Goal: Task Accomplishment & Management: Use online tool/utility

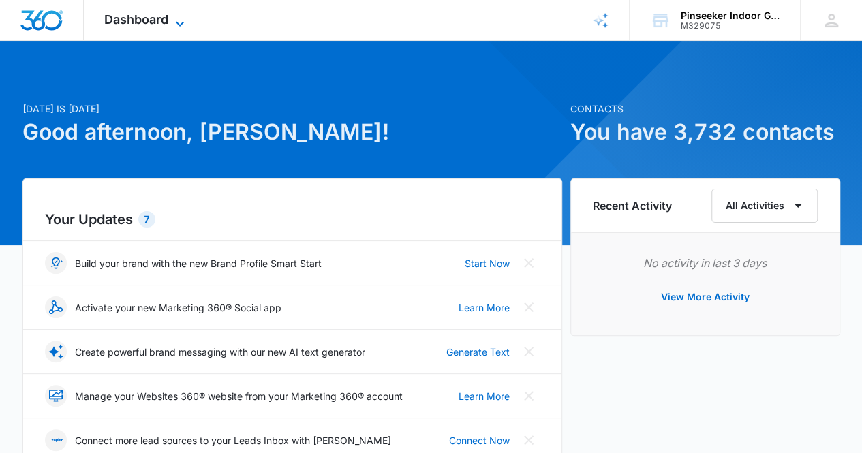
click at [156, 18] on span "Dashboard" at bounding box center [136, 19] width 64 height 14
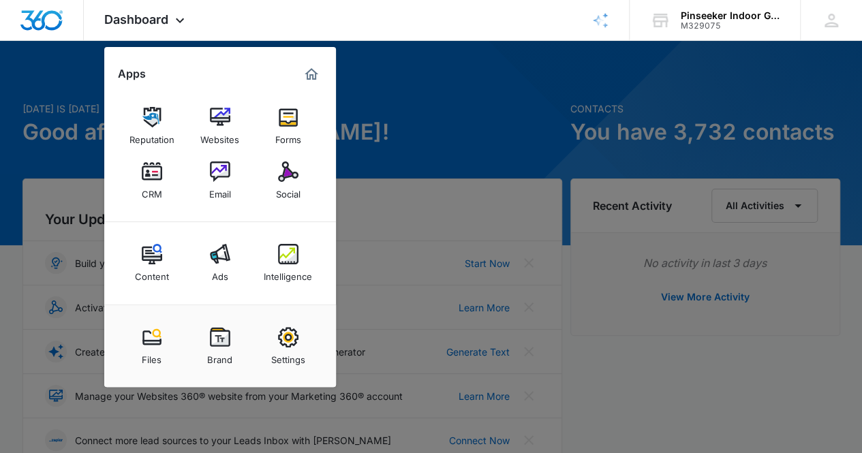
click at [289, 176] on img at bounding box center [288, 171] width 20 height 20
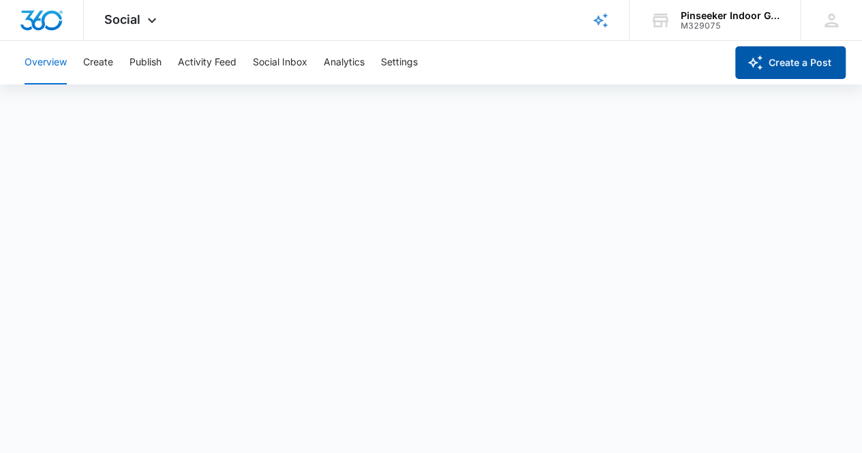
click at [790, 57] on button "Create a Post" at bounding box center [790, 62] width 110 height 33
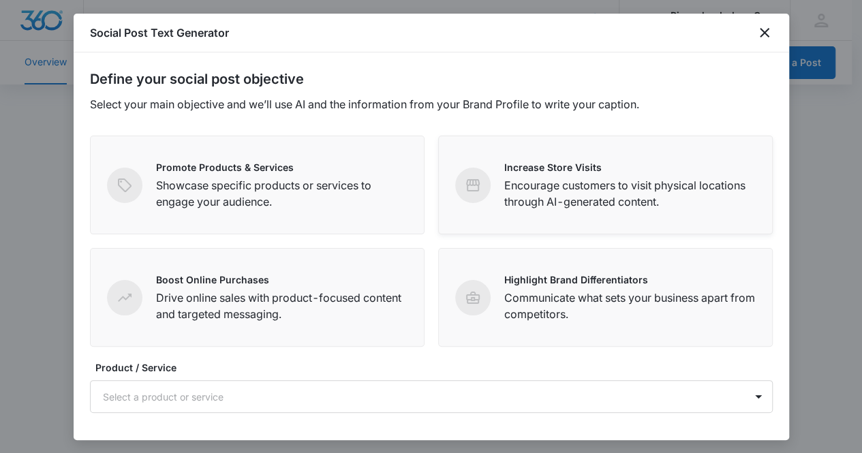
scroll to position [68, 0]
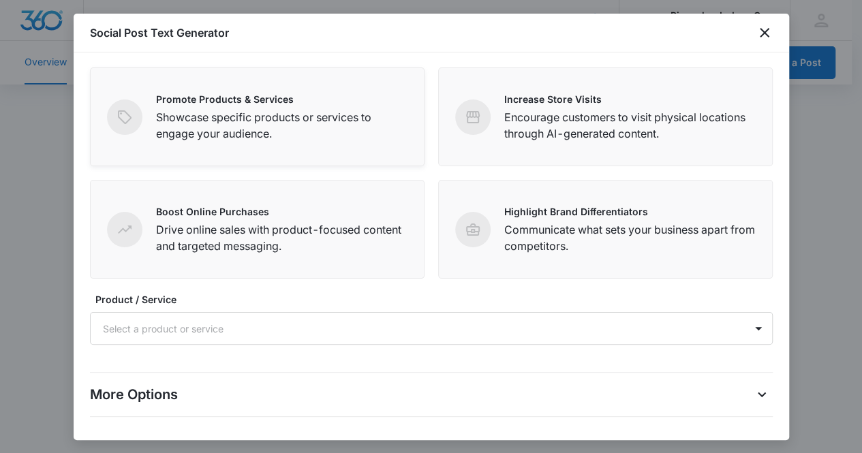
click at [304, 131] on p "Showcase specific products or services to engage your audience." at bounding box center [281, 125] width 251 height 33
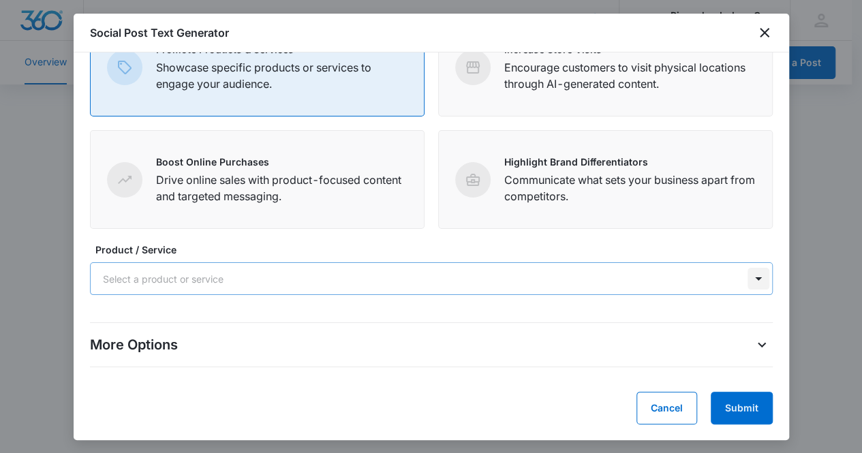
scroll to position [4, 0]
click at [752, 278] on div at bounding box center [758, 279] width 22 height 22
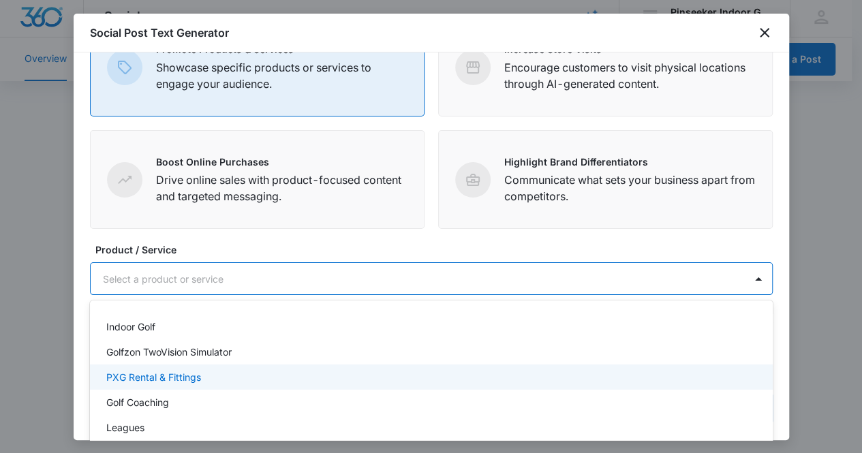
scroll to position [68, 0]
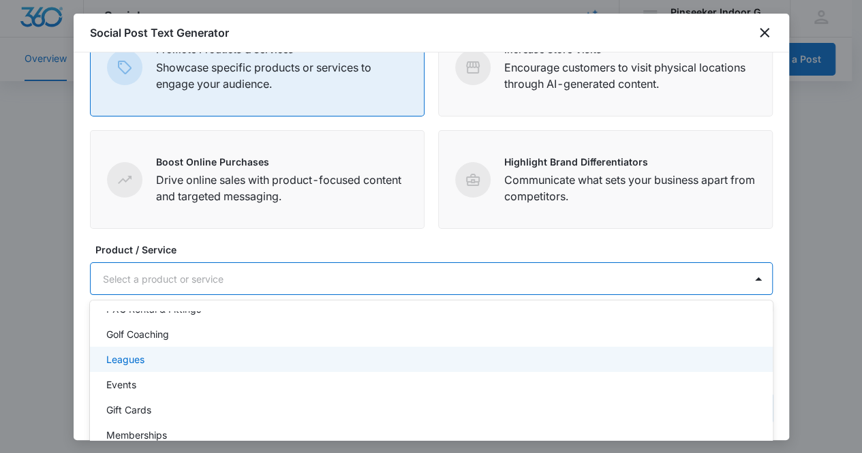
click at [374, 358] on div "Leagues" at bounding box center [429, 359] width 647 height 14
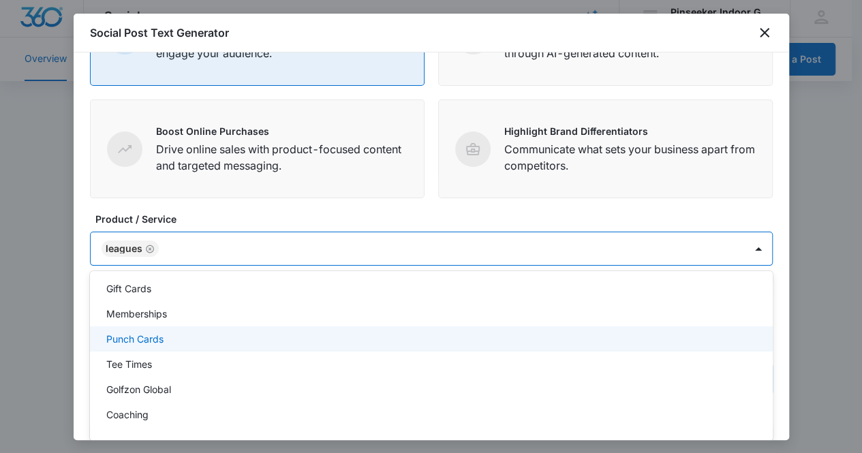
scroll to position [119, 0]
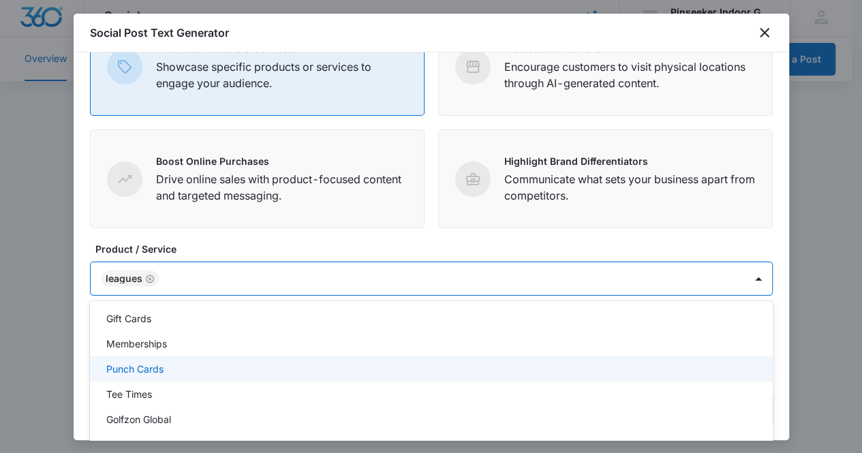
click at [682, 206] on form "Define your social post objective Select your main objective and we’ll use AI a…" at bounding box center [431, 187] width 682 height 475
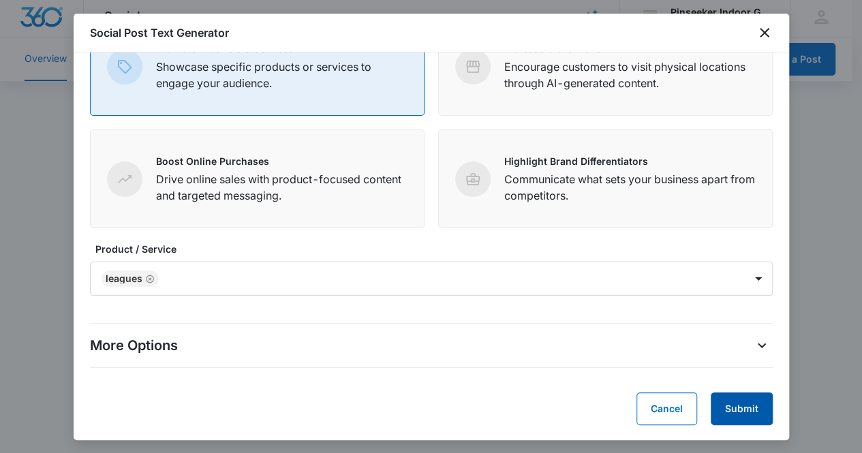
click at [732, 407] on button "Submit" at bounding box center [741, 408] width 62 height 33
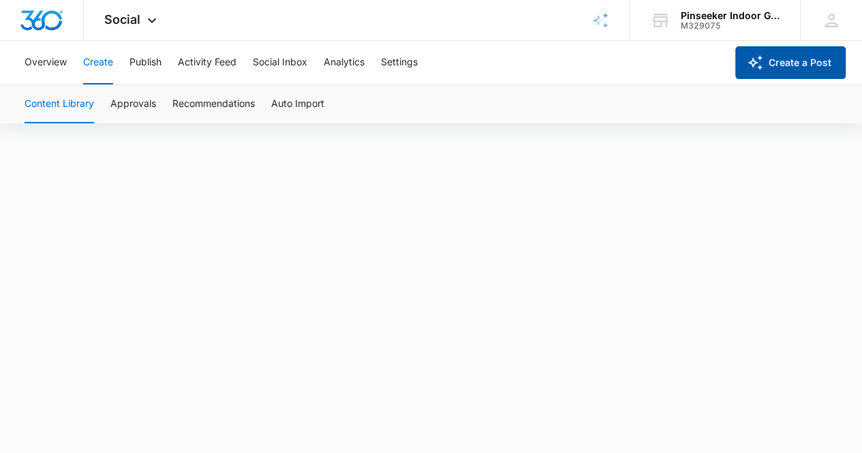
scroll to position [10, 0]
drag, startPoint x: 193, startPoint y: 104, endPoint x: 206, endPoint y: 106, distance: 12.4
click at [193, 104] on button "Recommendations" at bounding box center [213, 104] width 82 height 38
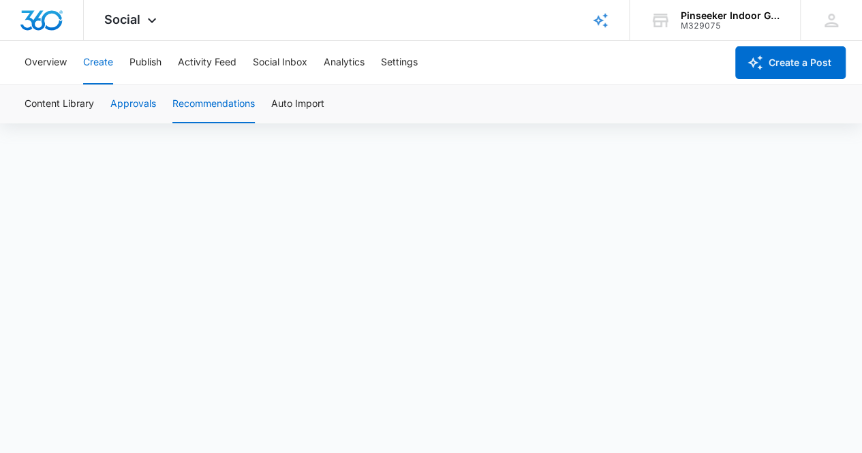
click at [148, 106] on button "Approvals" at bounding box center [133, 104] width 46 height 38
click at [296, 103] on button "Auto Import" at bounding box center [297, 104] width 53 height 38
click at [148, 61] on button "Publish" at bounding box center [145, 63] width 32 height 44
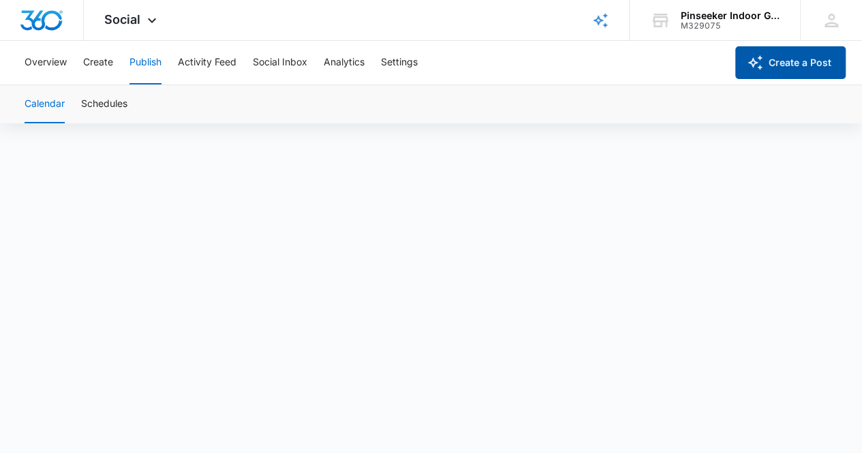
click at [793, 70] on button "Create a Post" at bounding box center [790, 62] width 110 height 33
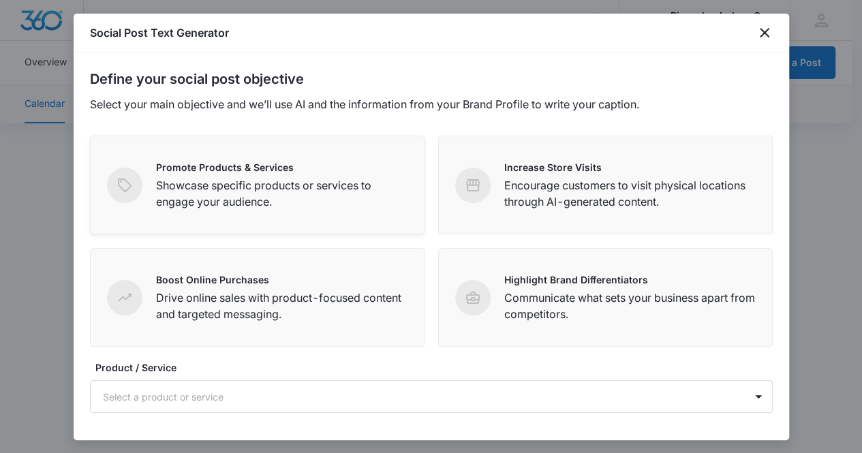
click at [347, 205] on p "Showcase specific products or services to engage your audience." at bounding box center [281, 193] width 251 height 33
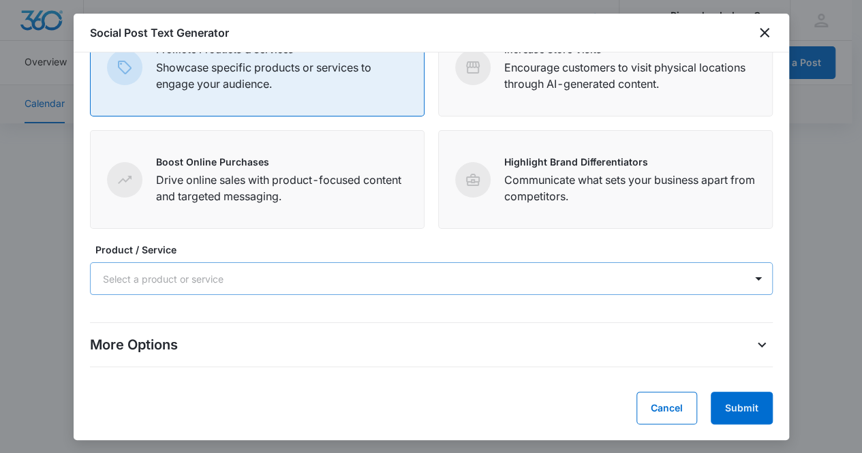
scroll to position [10, 0]
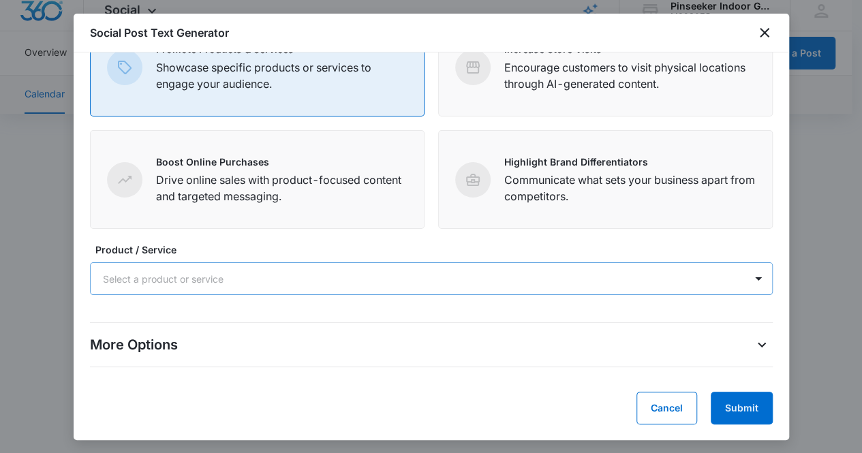
click at [396, 281] on div at bounding box center [415, 278] width 624 height 17
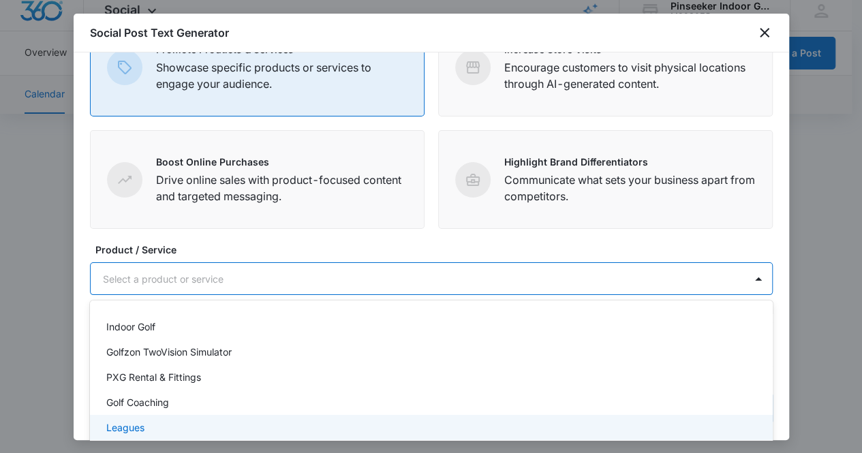
drag, startPoint x: 311, startPoint y: 428, endPoint x: 317, endPoint y: 419, distance: 11.3
click at [312, 427] on div "Leagues" at bounding box center [429, 427] width 647 height 14
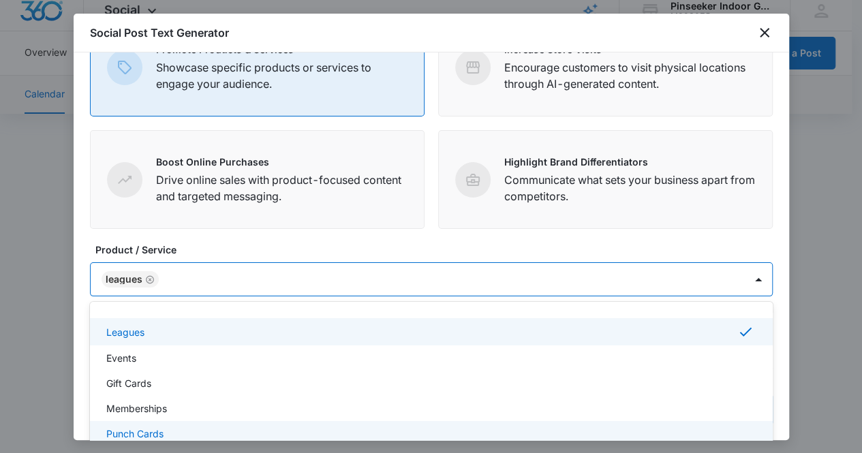
scroll to position [162, 0]
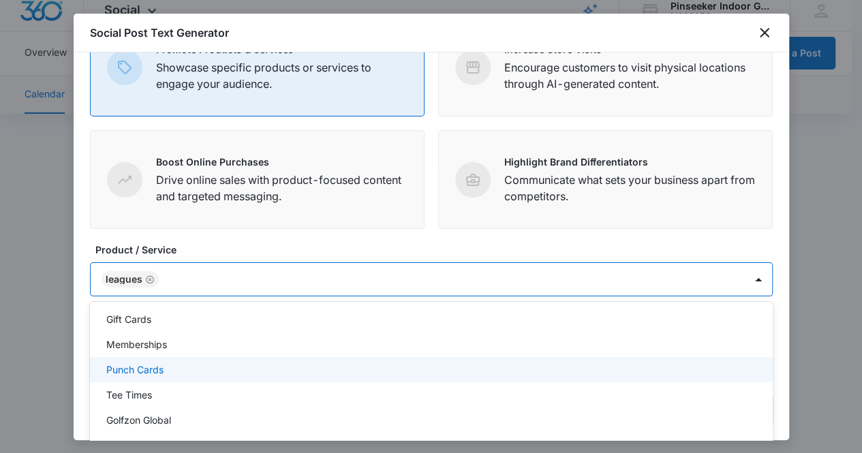
click at [717, 249] on label "Product / Service" at bounding box center [436, 249] width 682 height 14
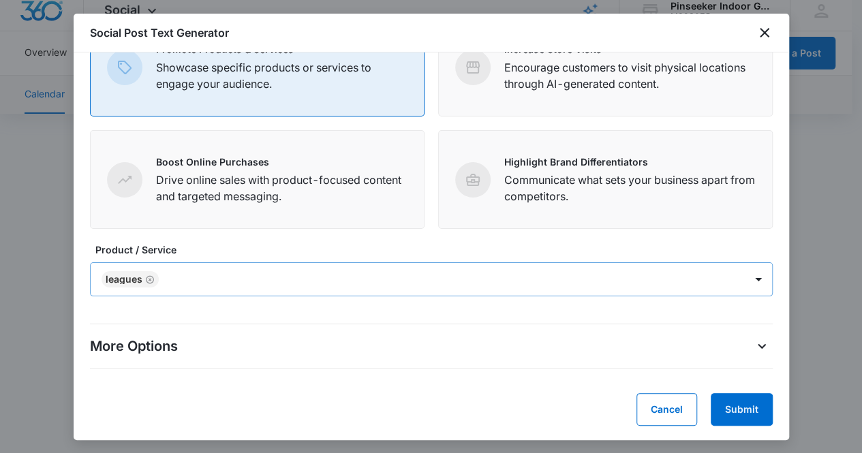
scroll to position [119, 0]
click at [729, 407] on button "Submit" at bounding box center [741, 408] width 62 height 33
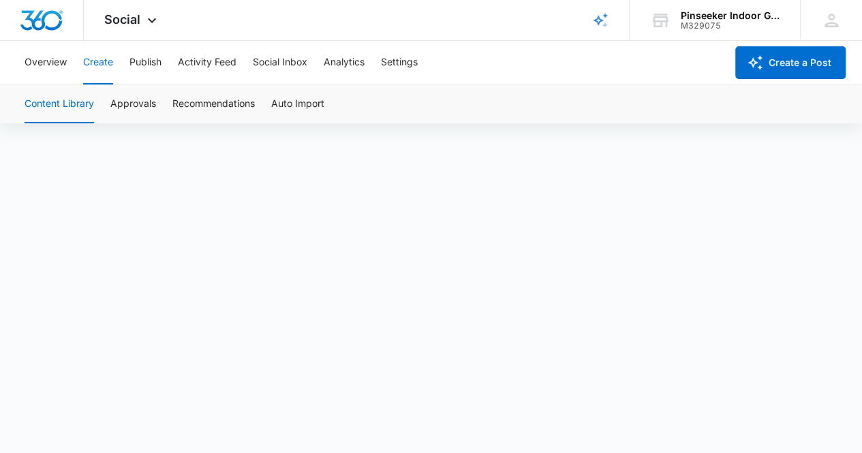
click at [450, 115] on div "Content Library Approvals Recommendations Auto Import" at bounding box center [430, 104] width 829 height 38
click at [365, 99] on div "Content Library Approvals Recommendations Auto Import" at bounding box center [430, 104] width 829 height 38
click at [138, 101] on button "Approvals" at bounding box center [133, 104] width 46 height 38
click at [193, 103] on button "Recommendations" at bounding box center [213, 104] width 82 height 38
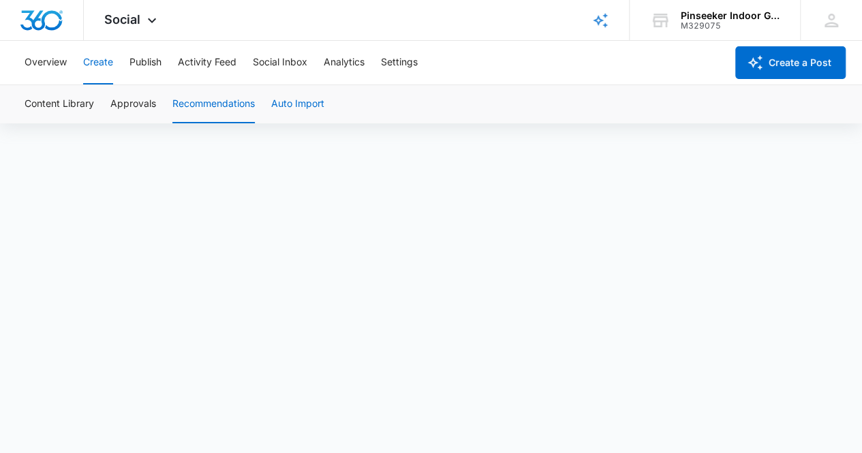
click at [286, 101] on button "Auto Import" at bounding box center [297, 104] width 53 height 38
click at [384, 103] on div "Content Library Approvals Recommendations Auto Import" at bounding box center [430, 104] width 829 height 38
